Goal: Find contact information: Find contact information

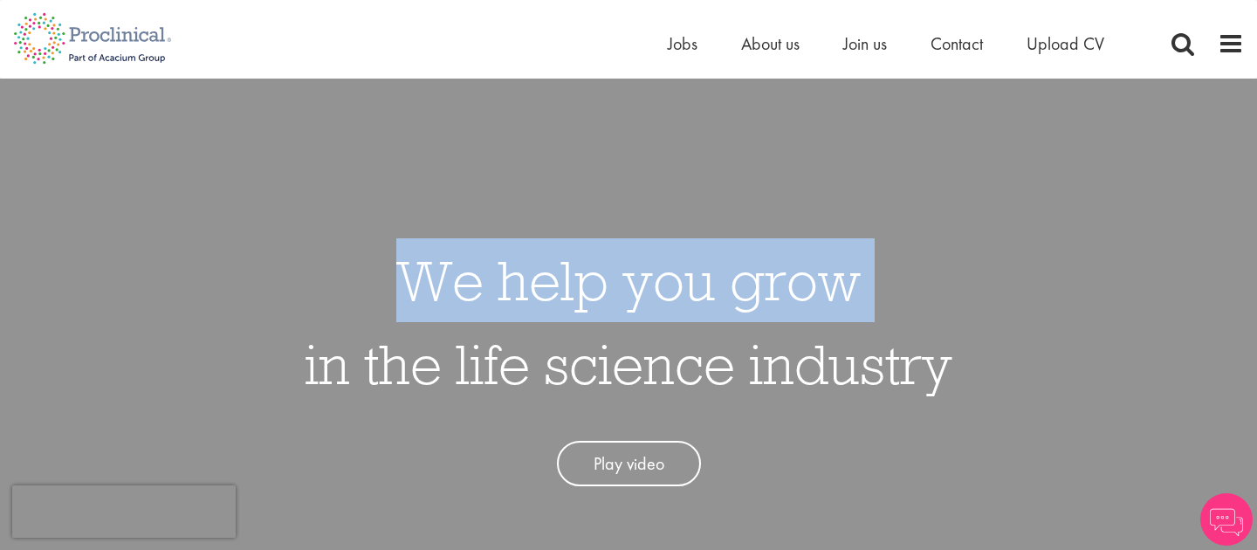
click at [725, 200] on div "We help you grow in the life science industry Play video" at bounding box center [628, 354] width 1283 height 550
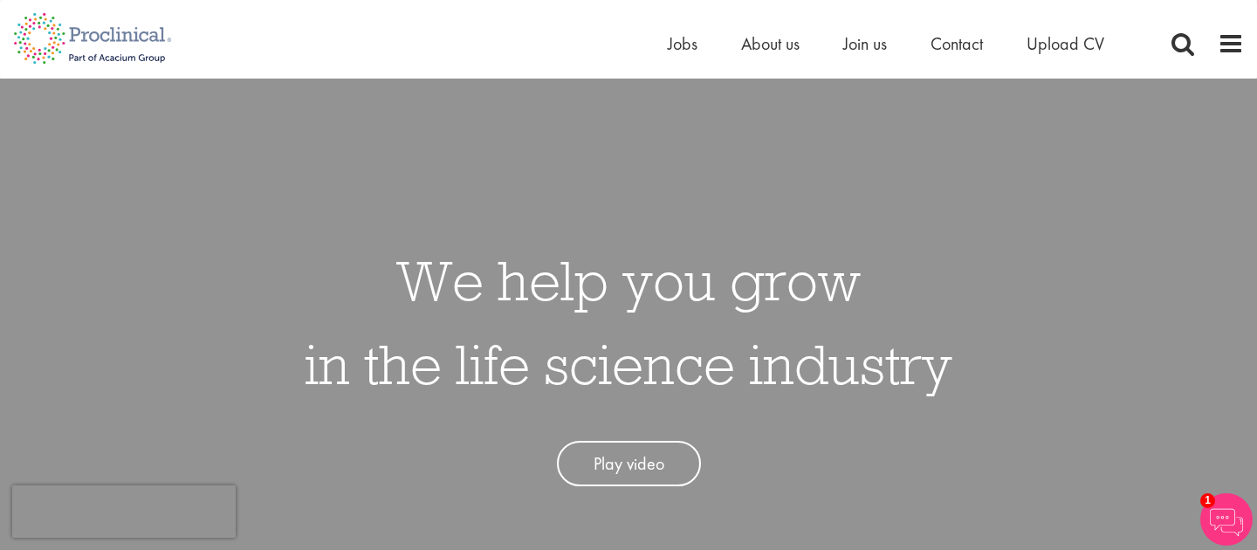
click at [1106, 279] on div "We help you grow in the life science industry Play video" at bounding box center [628, 354] width 1283 height 550
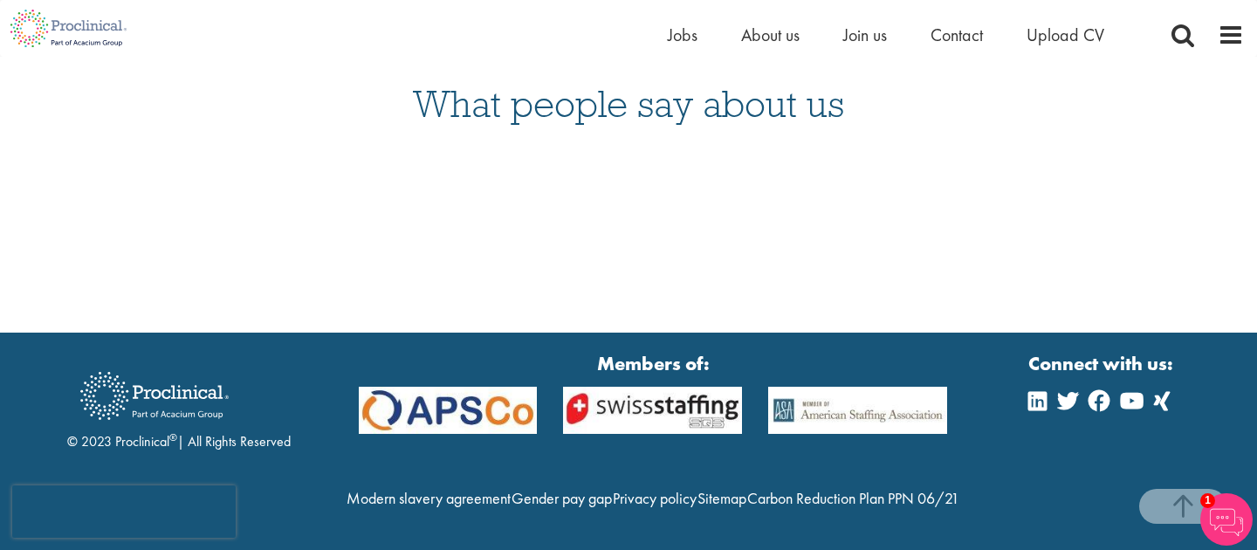
scroll to position [4466, 0]
click at [962, 37] on span "Contact" at bounding box center [957, 35] width 52 height 23
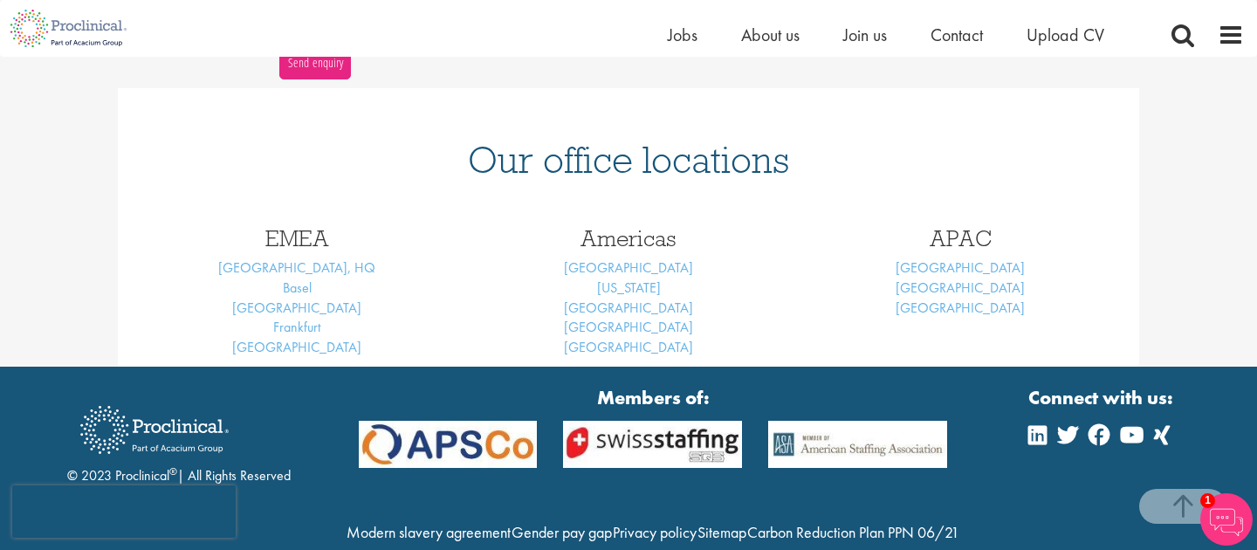
scroll to position [698, 0]
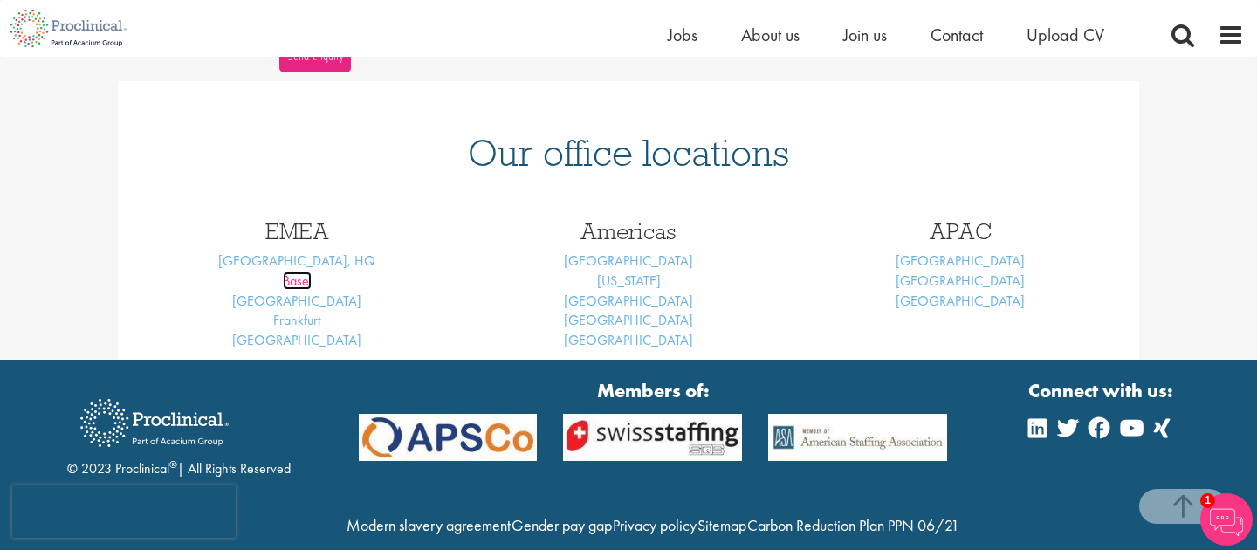
click at [290, 282] on link "Basel" at bounding box center [297, 281] width 29 height 18
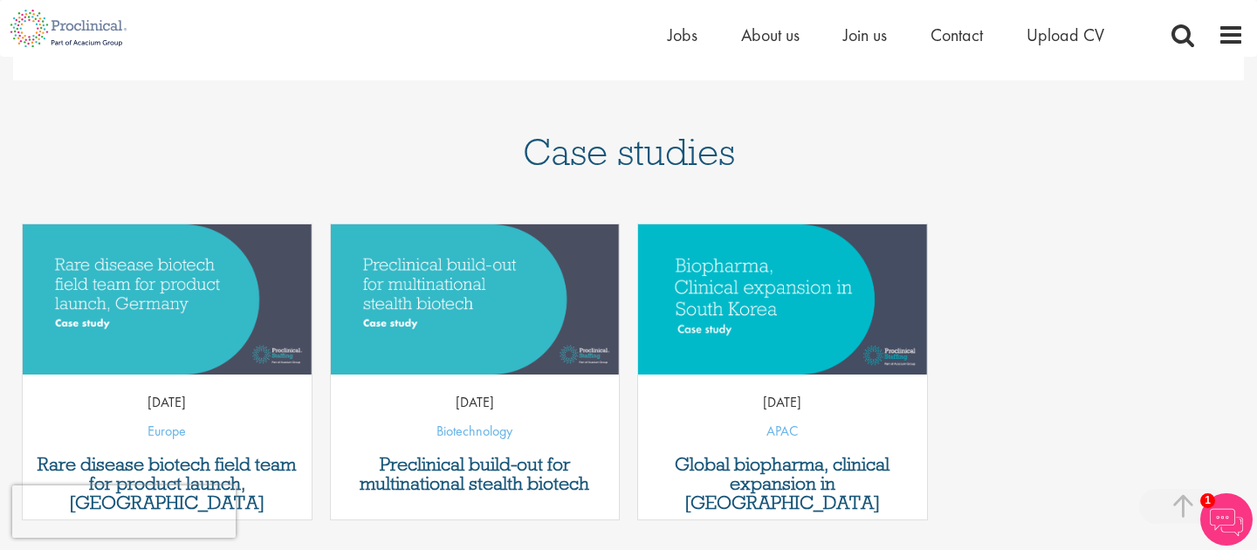
scroll to position [1397, 0]
